Goal: Task Accomplishment & Management: Manage account settings

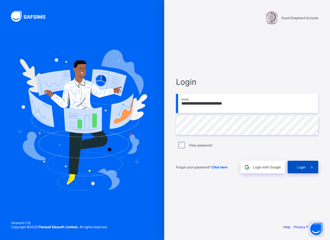
click at [299, 168] on span "Login" at bounding box center [301, 167] width 8 height 4
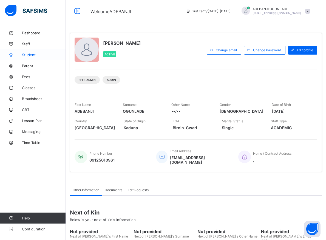
click at [32, 55] on span "Student" at bounding box center [44, 55] width 44 height 4
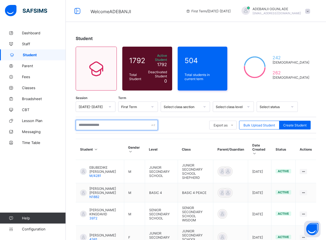
click at [96, 122] on input "text" at bounding box center [117, 125] width 82 height 10
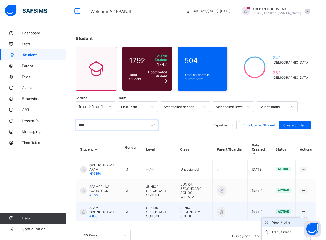
type input "****"
click at [287, 219] on div "View Profile" at bounding box center [288, 221] width 33 height 5
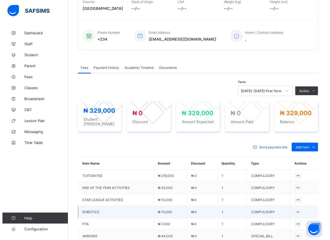
scroll to position [169, 0]
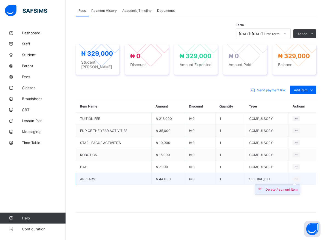
click at [288, 188] on div "Delete Payment Item" at bounding box center [281, 188] width 32 height 5
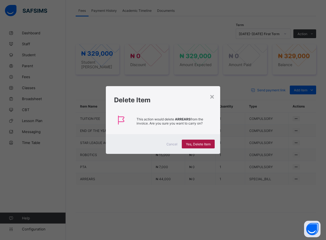
click at [197, 142] on span "Yes, Delete Item" at bounding box center [198, 144] width 25 height 4
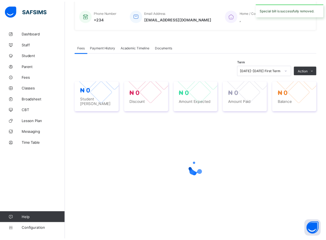
scroll to position [129, 0]
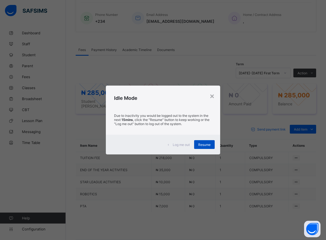
click at [206, 145] on span "Resume" at bounding box center [204, 144] width 12 height 4
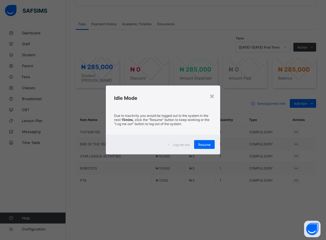
scroll to position [157, 0]
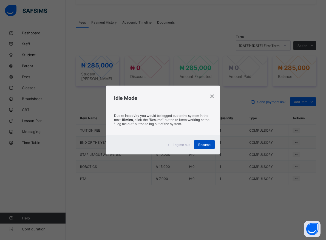
click at [205, 148] on div "Resume" at bounding box center [204, 144] width 21 height 9
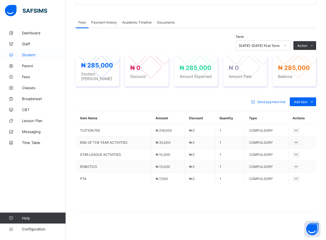
click at [23, 55] on span "Student" at bounding box center [44, 55] width 44 height 4
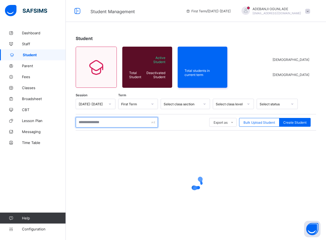
click at [86, 122] on input "text" at bounding box center [117, 122] width 82 height 10
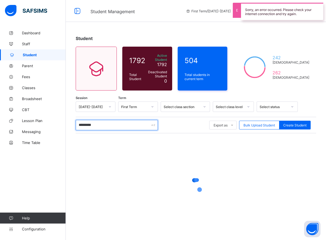
type input "*********"
click at [152, 152] on div at bounding box center [196, 185] width 240 height 104
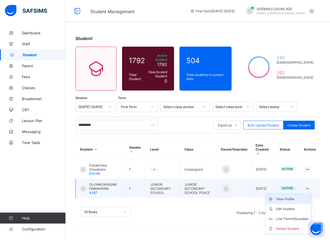
click at [290, 196] on div "View Profile" at bounding box center [292, 198] width 33 height 5
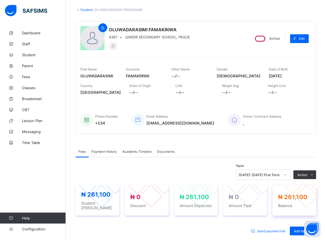
scroll to position [56, 0]
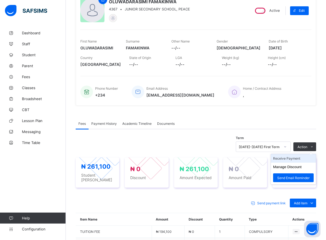
click at [296, 157] on li "Receive Payment" at bounding box center [292, 158] width 45 height 8
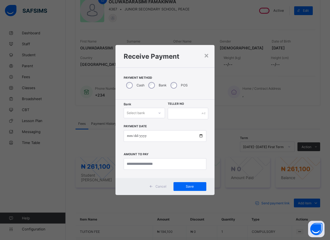
click at [160, 112] on icon at bounding box center [159, 112] width 3 height 5
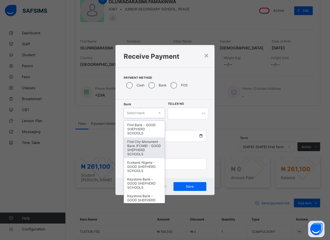
click at [147, 152] on div "First City Monument Bank (FCMB) - GOOD SHEPHERD SCHOOLS" at bounding box center [144, 147] width 41 height 21
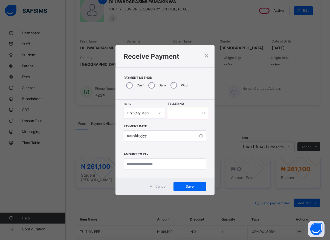
click at [178, 114] on input "text" at bounding box center [188, 113] width 41 height 11
type input "*****"
click at [180, 134] on input "date" at bounding box center [165, 135] width 83 height 11
click at [187, 134] on input "date" at bounding box center [165, 135] width 83 height 11
click at [199, 136] on input "date" at bounding box center [165, 135] width 83 height 11
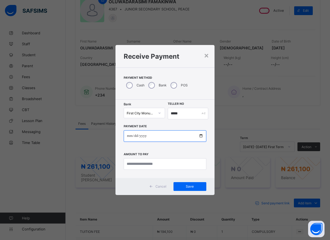
type input "**********"
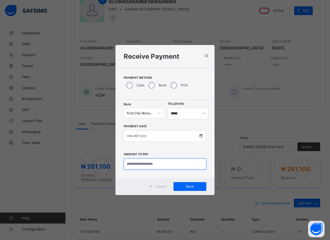
click at [143, 162] on input "currency" at bounding box center [165, 163] width 83 height 11
type input "*********"
click at [186, 183] on div "Save" at bounding box center [190, 186] width 33 height 9
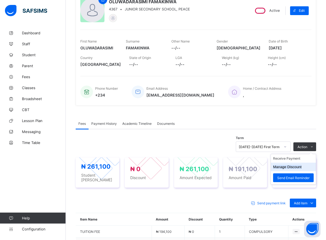
click at [293, 166] on button "Manage Discount" at bounding box center [287, 167] width 28 height 4
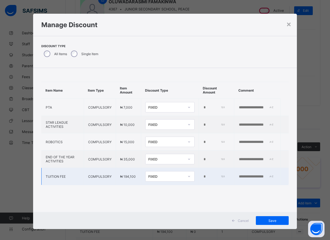
click at [203, 175] on input "*" at bounding box center [214, 176] width 22 height 4
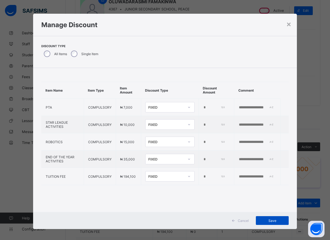
type input "*****"
click at [270, 219] on span "Save" at bounding box center [272, 220] width 25 height 4
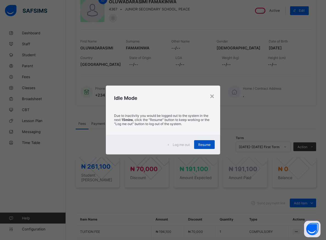
click at [202, 144] on span "Resume" at bounding box center [204, 144] width 12 height 4
